Goal: Find specific page/section: Find specific page/section

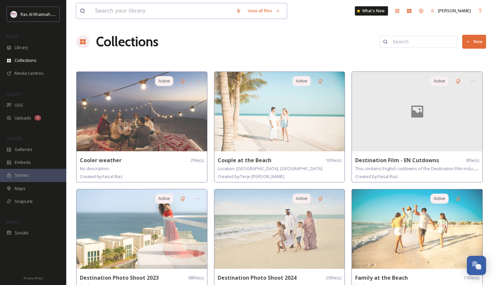
click at [171, 14] on input at bounding box center [162, 11] width 141 height 15
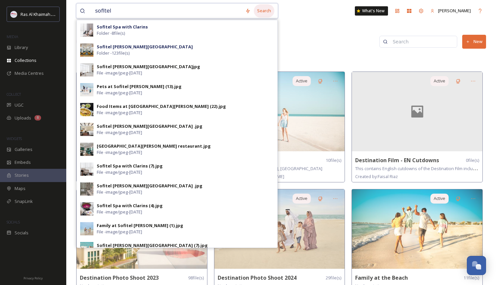
type input "sofitel"
click at [270, 9] on div "Search" at bounding box center [264, 10] width 21 height 13
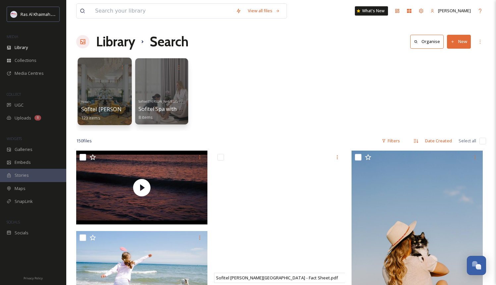
click at [102, 100] on div "Hotels [GEOGRAPHIC_DATA][PERSON_NAME] 123 items" at bounding box center [104, 109] width 47 height 24
click at [110, 95] on div at bounding box center [104, 92] width 54 height 68
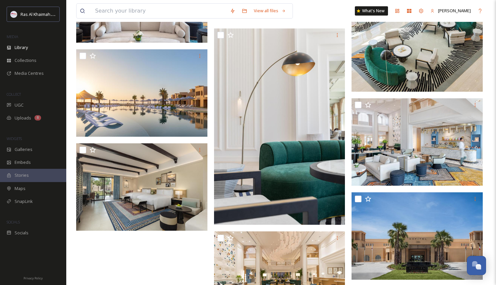
scroll to position [2572, 0]
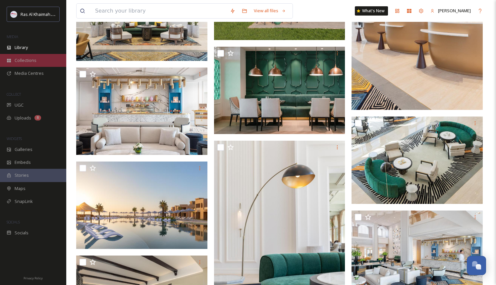
click at [20, 59] on span "Collections" at bounding box center [26, 60] width 22 height 6
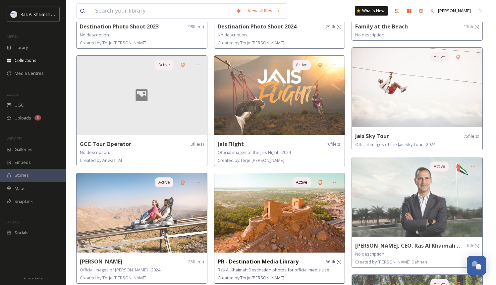
scroll to position [250, 0]
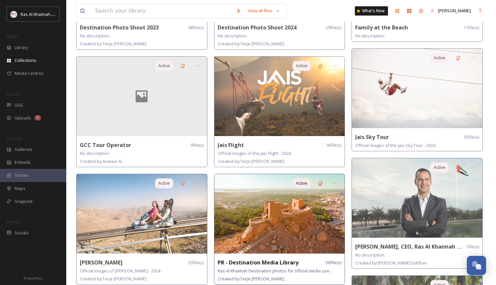
click at [267, 110] on img at bounding box center [279, 96] width 130 height 79
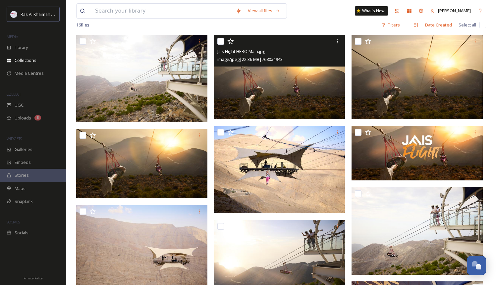
scroll to position [74, 0]
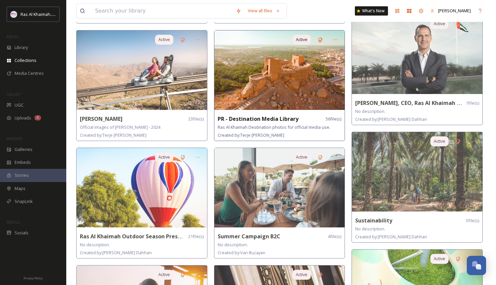
scroll to position [394, 0]
click at [279, 61] on img at bounding box center [279, 69] width 130 height 79
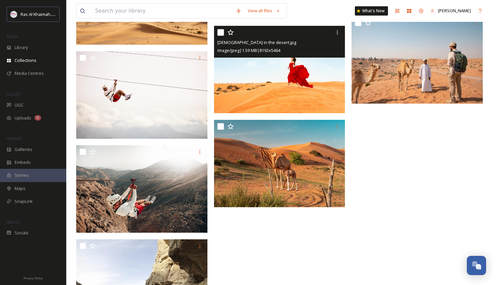
scroll to position [1841, 0]
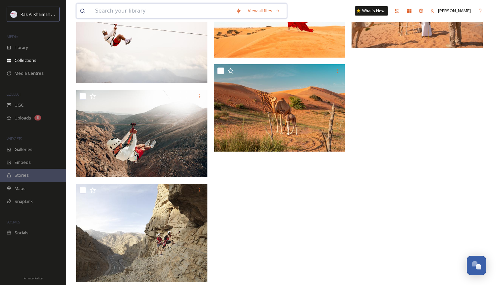
click at [104, 12] on input at bounding box center [162, 11] width 141 height 15
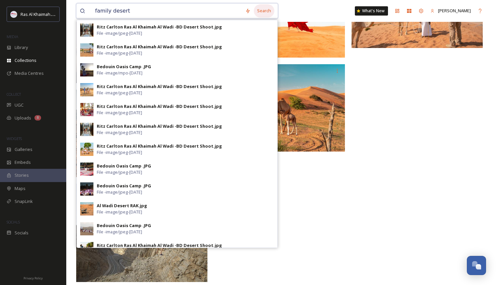
type input "family desert"
click at [274, 9] on div "Search" at bounding box center [264, 10] width 21 height 13
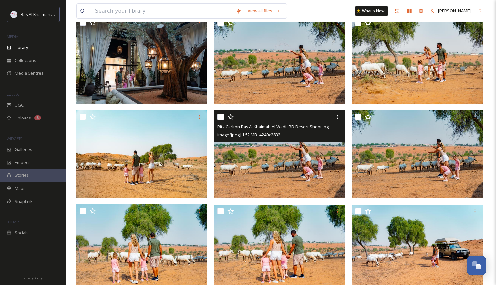
scroll to position [630, 0]
